Goal: Information Seeking & Learning: Check status

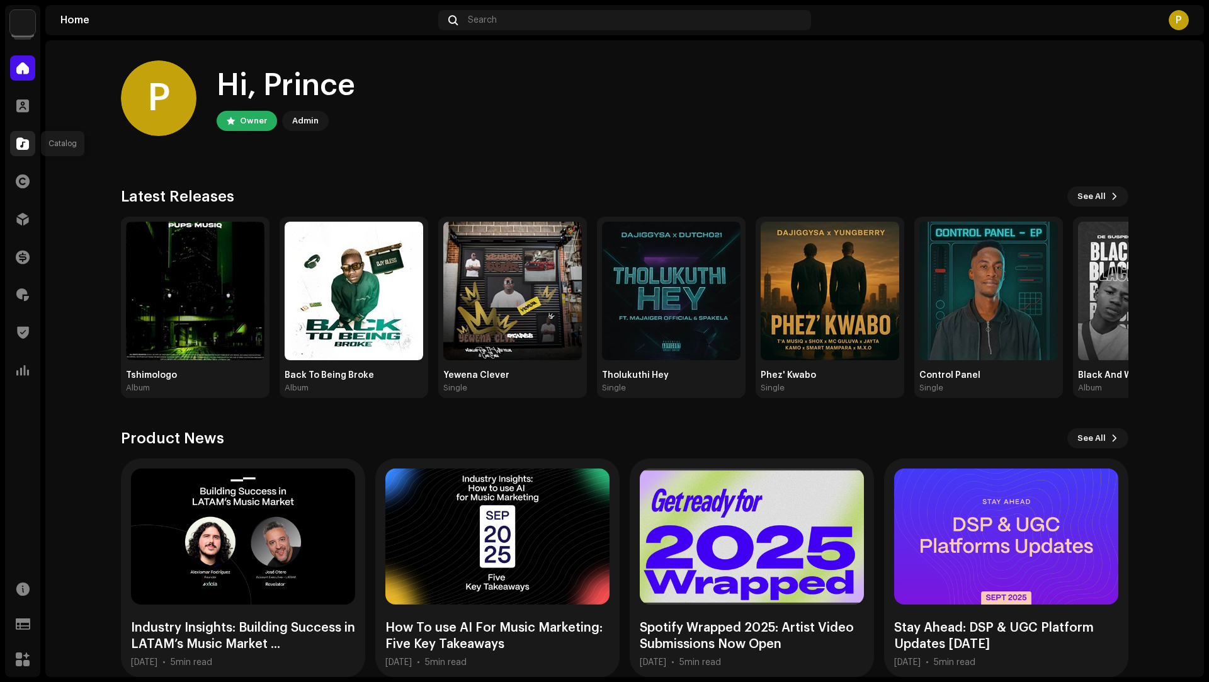
click at [11, 144] on div at bounding box center [22, 143] width 25 height 25
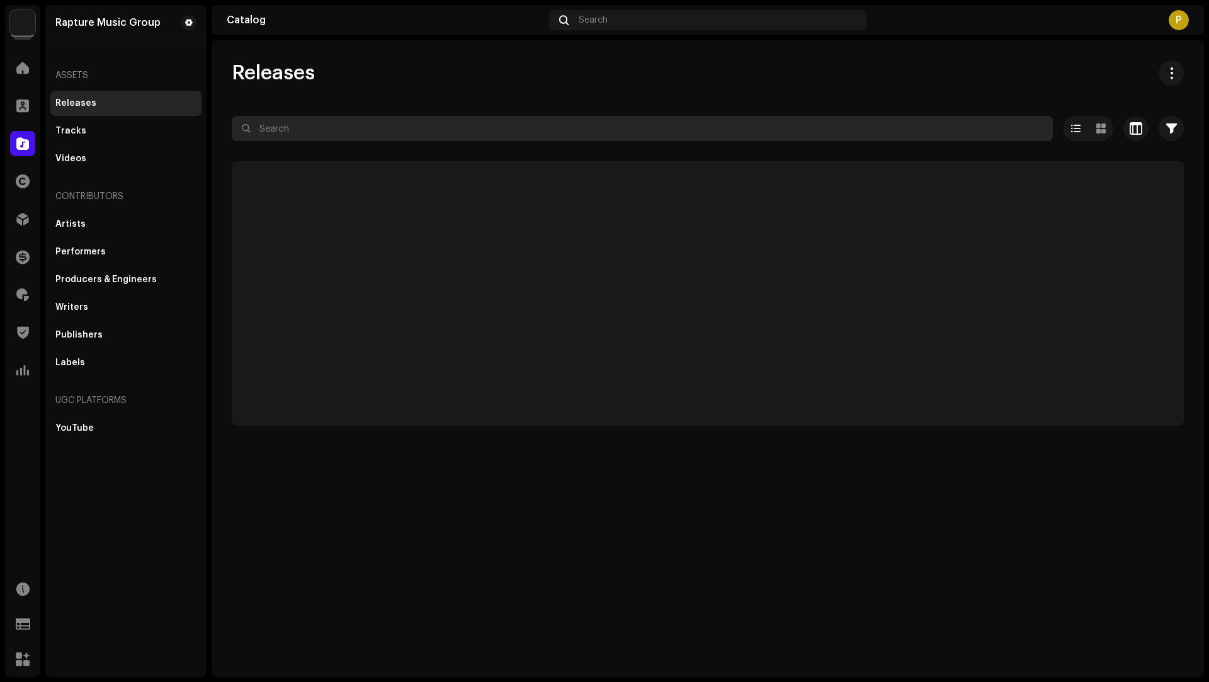
click at [341, 136] on input "text" at bounding box center [642, 128] width 821 height 25
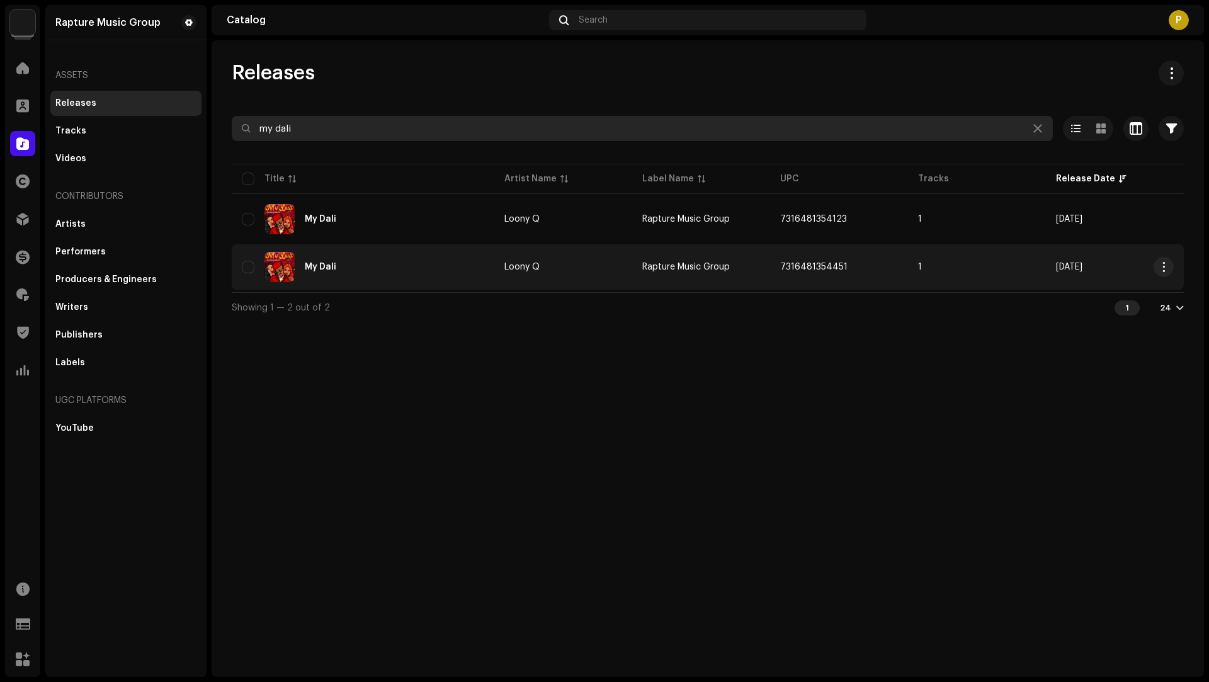
type input "my dali"
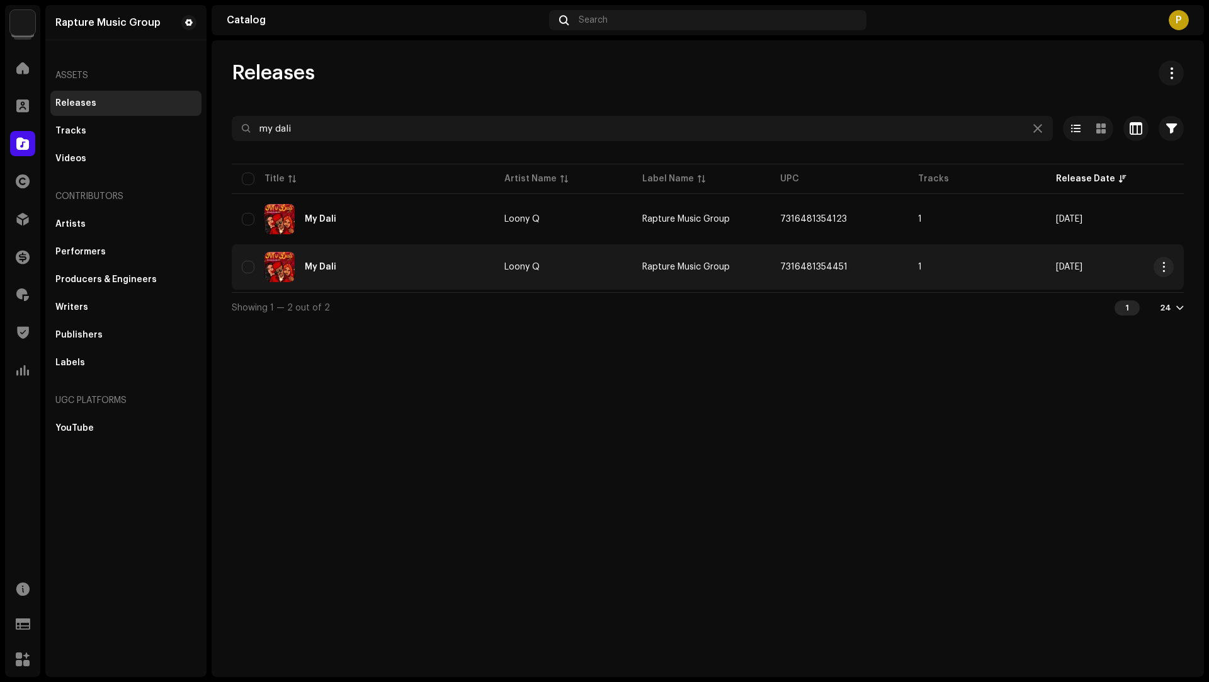
click at [457, 275] on div "My Dali" at bounding box center [363, 267] width 243 height 30
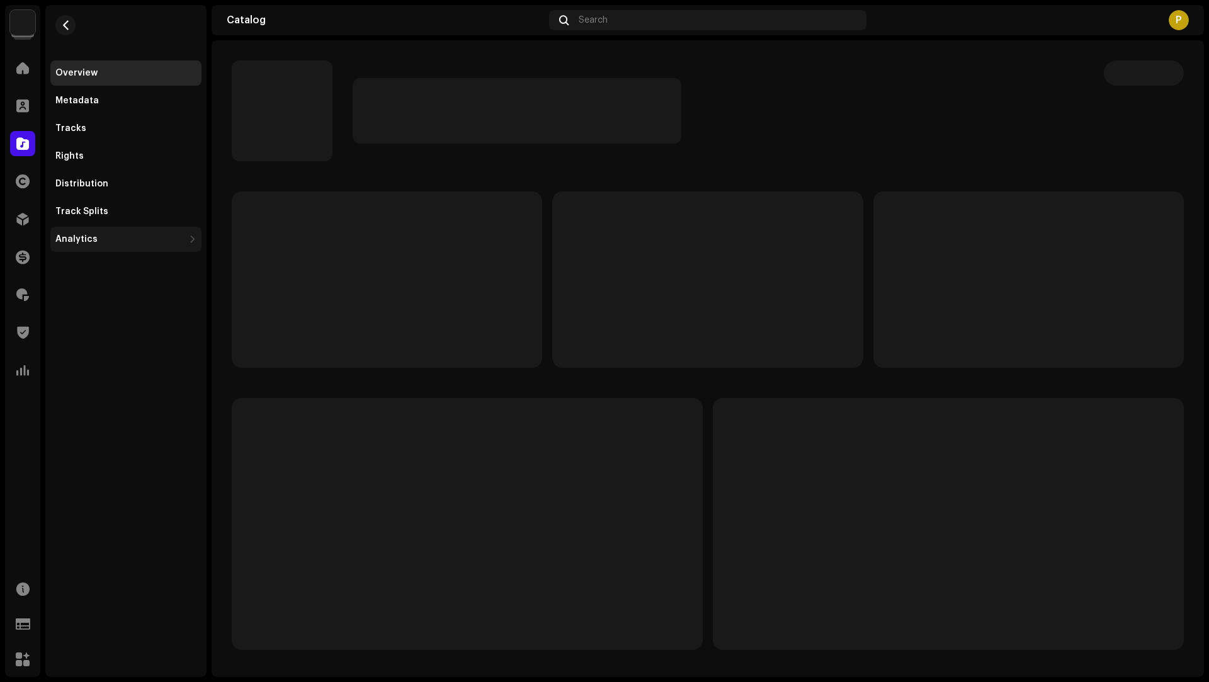
click at [94, 236] on div "Analytics" at bounding box center [119, 239] width 129 height 10
click at [104, 263] on div "Consumption" at bounding box center [90, 267] width 60 height 10
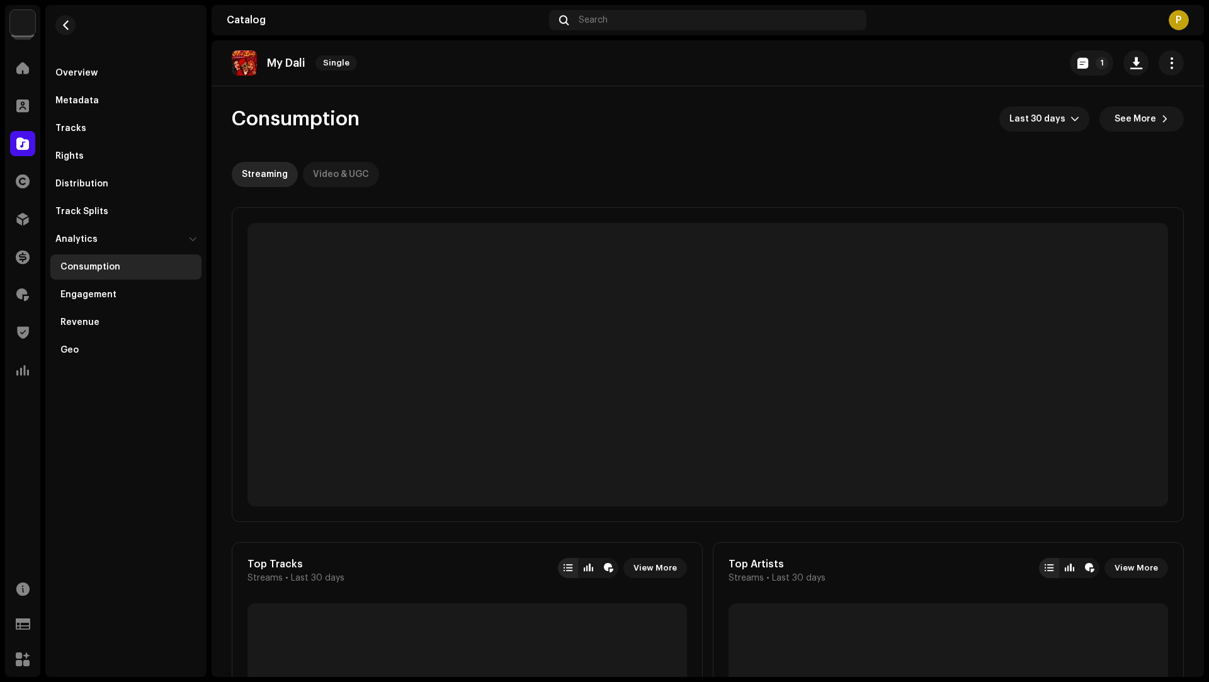
click at [325, 180] on div "Video & UGC" at bounding box center [341, 174] width 56 height 25
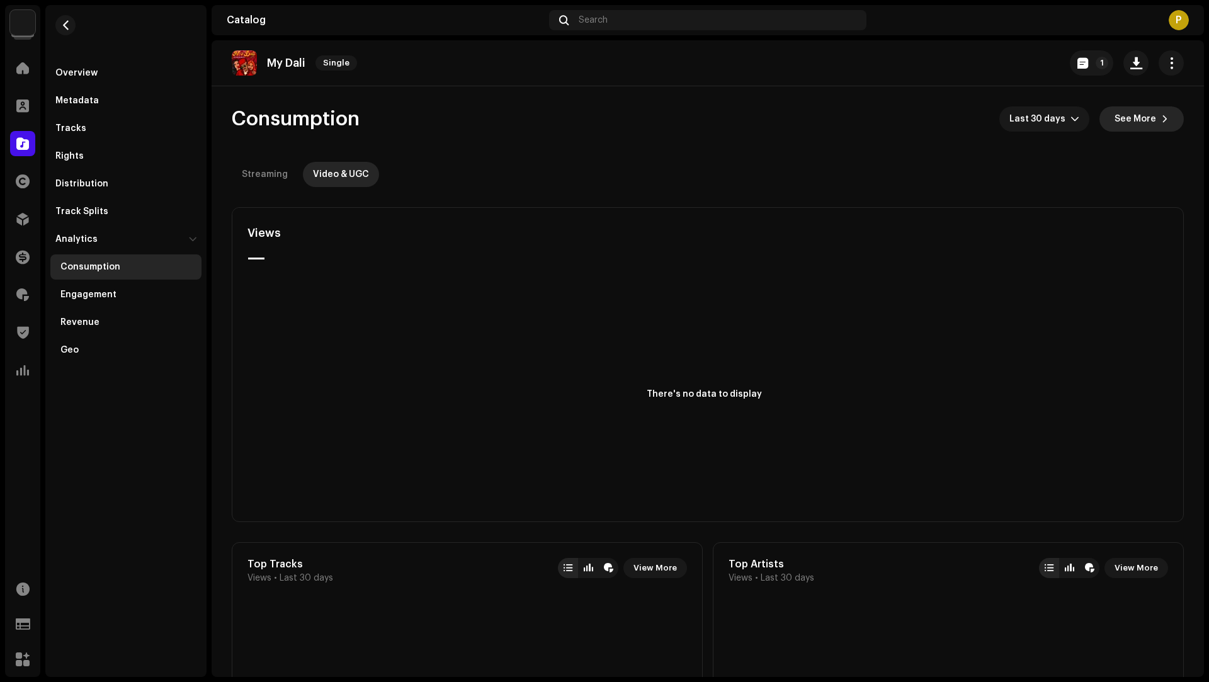
click at [1129, 124] on span "See More" at bounding box center [1136, 118] width 42 height 25
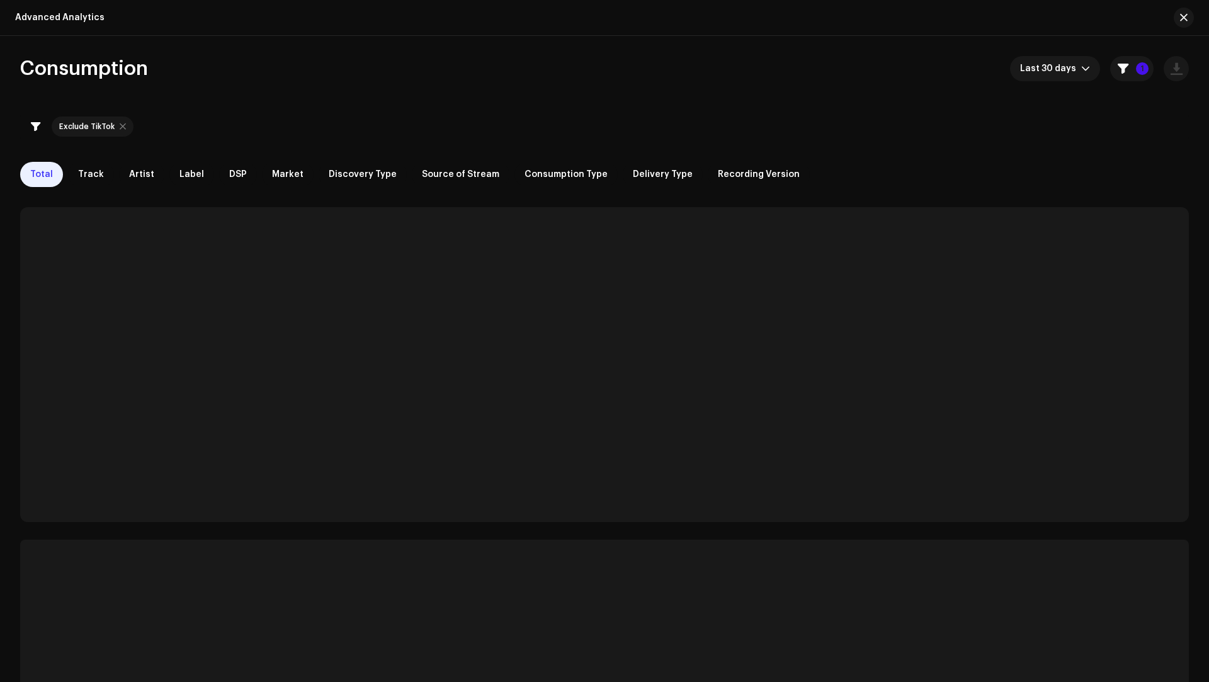
click at [120, 127] on div at bounding box center [123, 127] width 6 height 10
checkbox input "false"
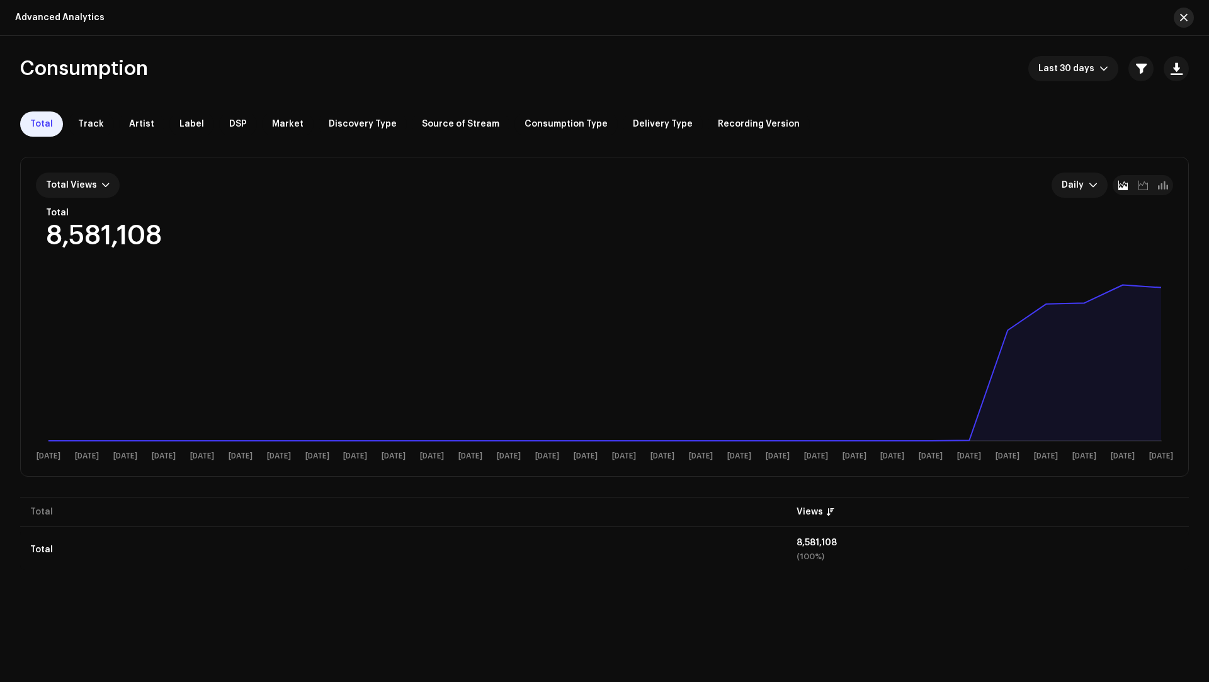
click at [1190, 17] on button "button" at bounding box center [1184, 18] width 20 height 20
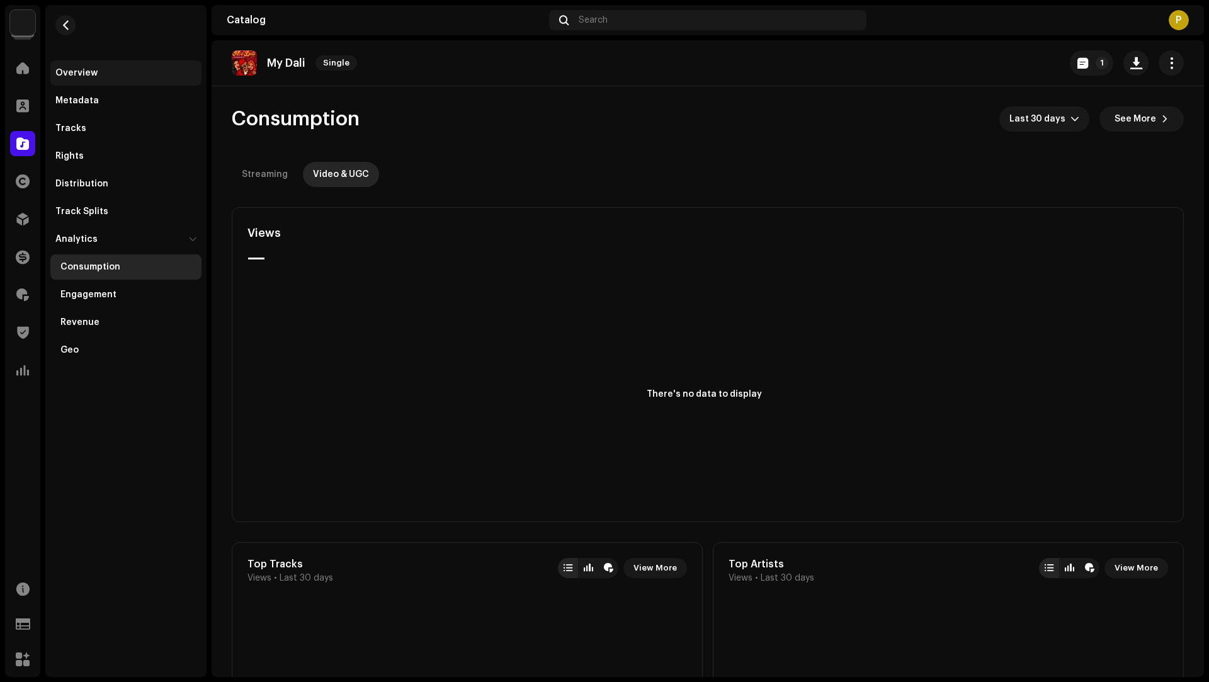
click at [89, 69] on div "Overview" at bounding box center [76, 73] width 42 height 10
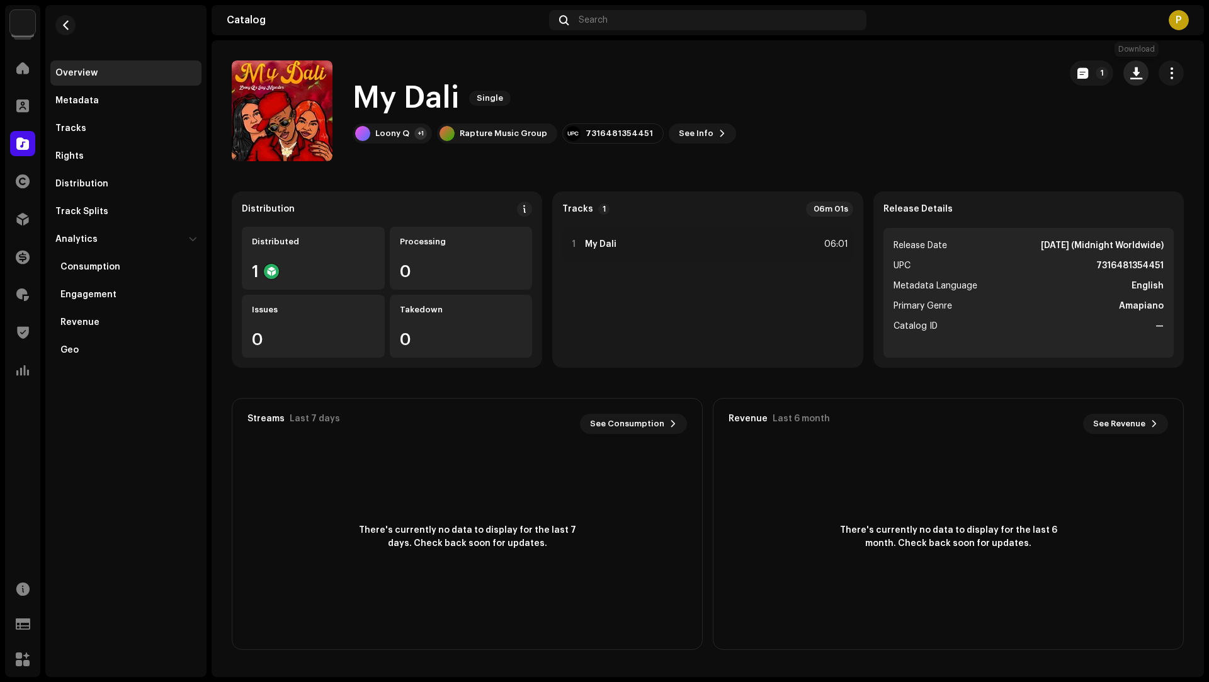
click at [1134, 82] on button "button" at bounding box center [1136, 72] width 25 height 25
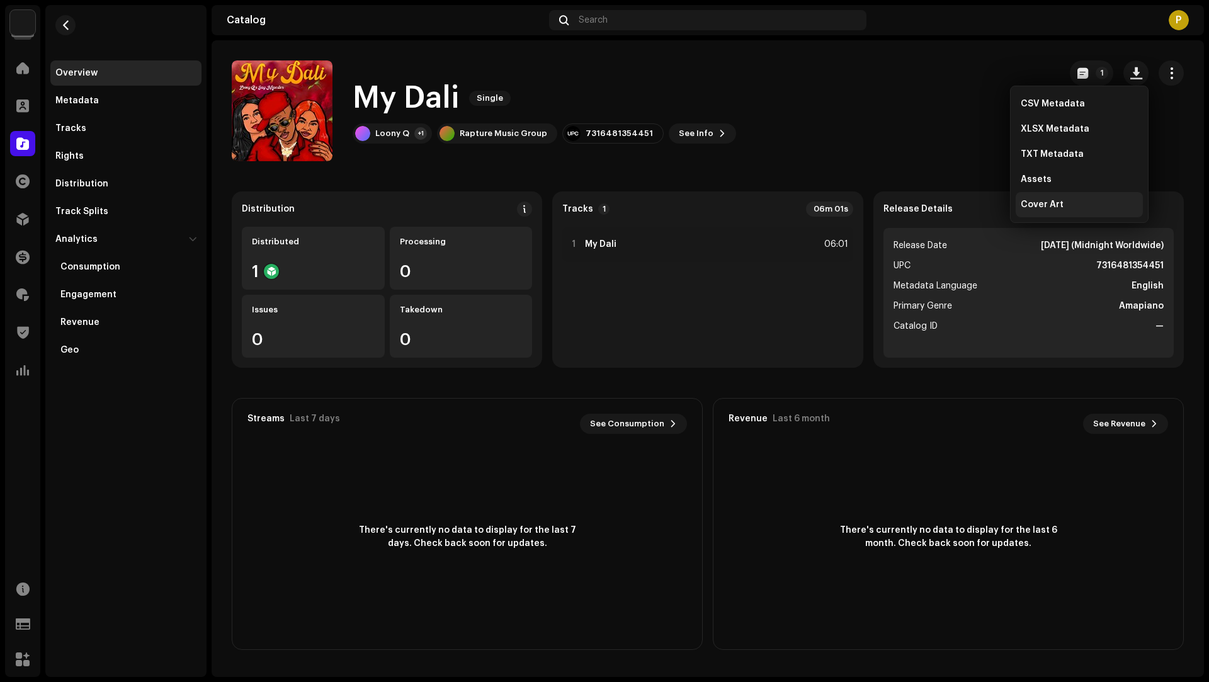
click at [1046, 195] on div "Cover Art" at bounding box center [1079, 204] width 127 height 25
